Goal: Task Accomplishment & Management: Complete application form

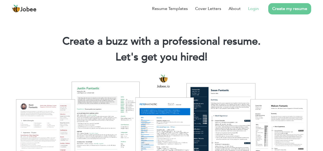
click at [255, 11] on link "Login" at bounding box center [253, 9] width 11 height 6
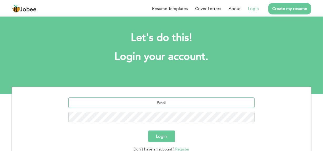
click at [169, 102] on input "text" at bounding box center [161, 103] width 187 height 11
type input "Mehmoodulhassan569@gmail.com"
click at [169, 134] on button "Login" at bounding box center [162, 137] width 27 height 12
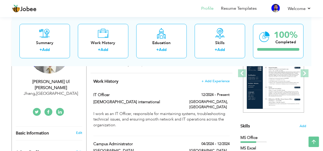
scroll to position [72, 0]
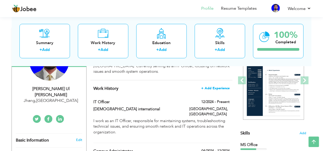
click at [218, 88] on span "+ Add Experience" at bounding box center [215, 89] width 28 height 4
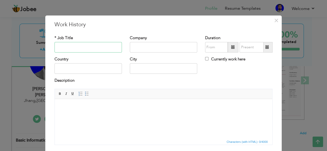
click at [81, 49] on input "text" at bounding box center [88, 47] width 67 height 11
type input "Lecturer"
click at [152, 48] on input "text" at bounding box center [163, 47] width 67 height 11
type input "Aspire Group of Colleges"
click at [84, 71] on input "text" at bounding box center [88, 68] width 67 height 11
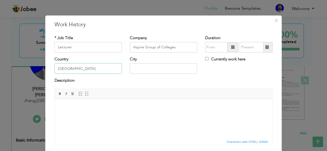
type input "[GEOGRAPHIC_DATA]"
click at [145, 70] on input "text" at bounding box center [163, 68] width 67 height 11
type input "[GEOGRAPHIC_DATA]"
type input "09/2025"
click at [219, 50] on input "09/2025" at bounding box center [216, 47] width 23 height 11
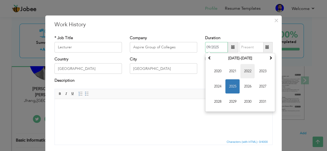
click at [245, 75] on span "2022" at bounding box center [247, 71] width 14 height 14
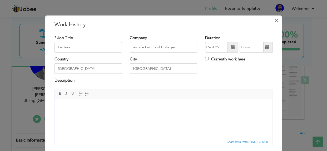
click at [275, 20] on span "×" at bounding box center [276, 20] width 4 height 9
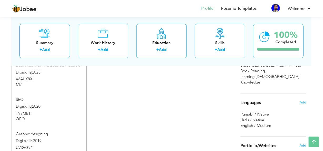
scroll to position [359, 0]
